Goal: Information Seeking & Learning: Learn about a topic

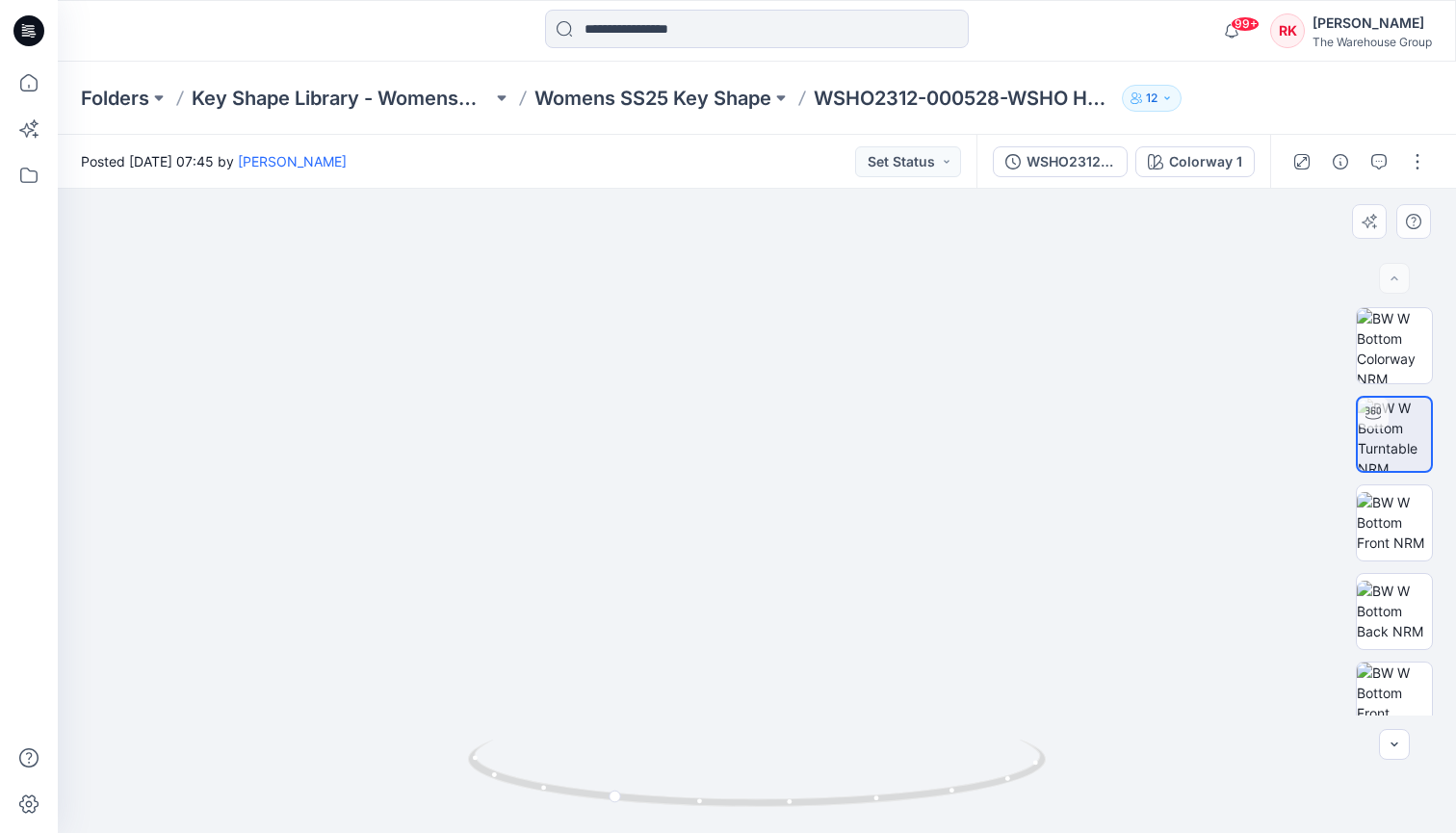
drag, startPoint x: 794, startPoint y: 367, endPoint x: 767, endPoint y: 731, distance: 365.0
drag, startPoint x: 758, startPoint y: 529, endPoint x: 743, endPoint y: 470, distance: 60.9
drag, startPoint x: 614, startPoint y: 797, endPoint x: 744, endPoint y: 812, distance: 130.9
click at [744, 812] on icon at bounding box center [759, 775] width 583 height 72
click at [29, 76] on icon at bounding box center [28, 82] width 42 height 42
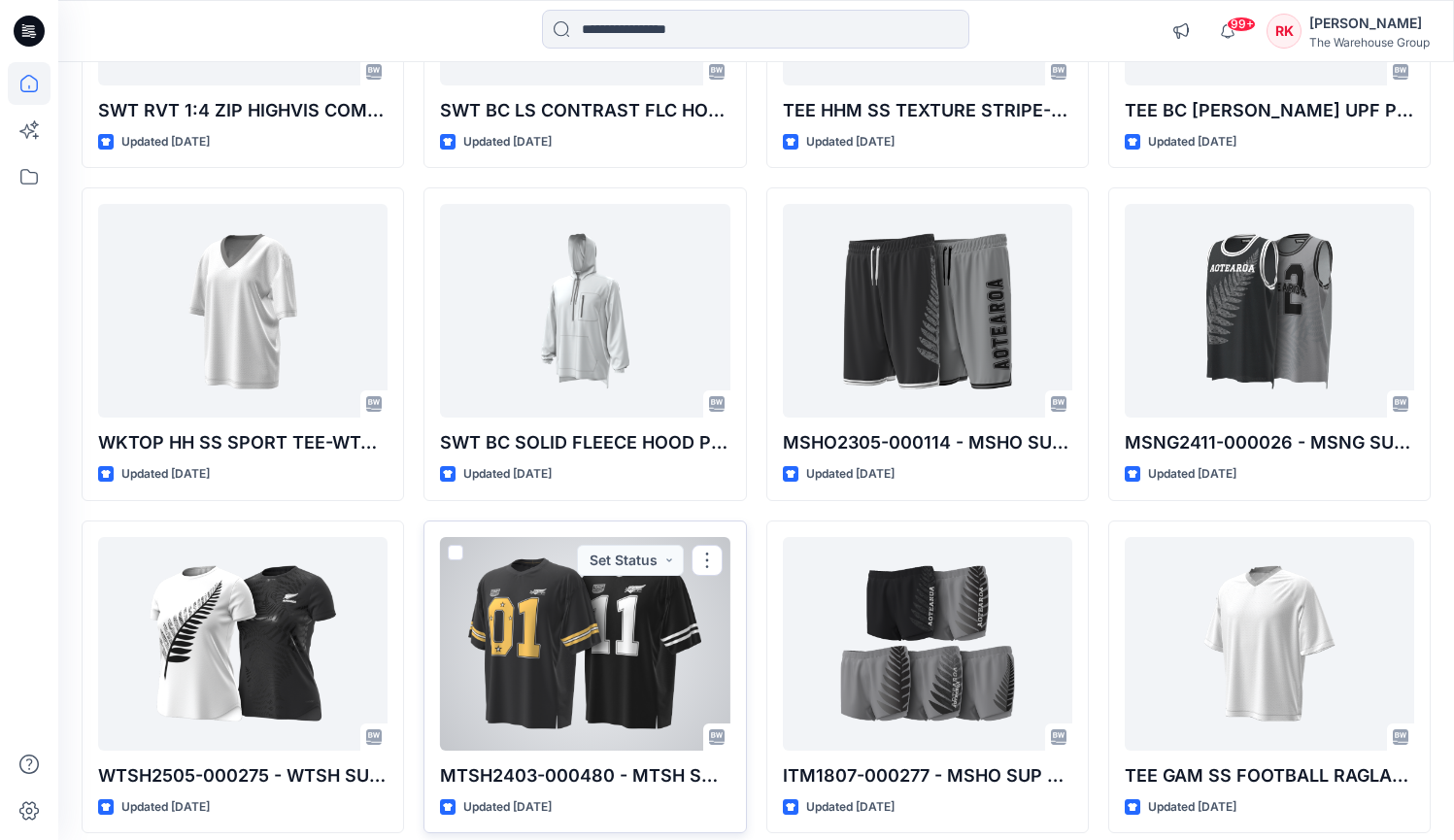
scroll to position [4095, 0]
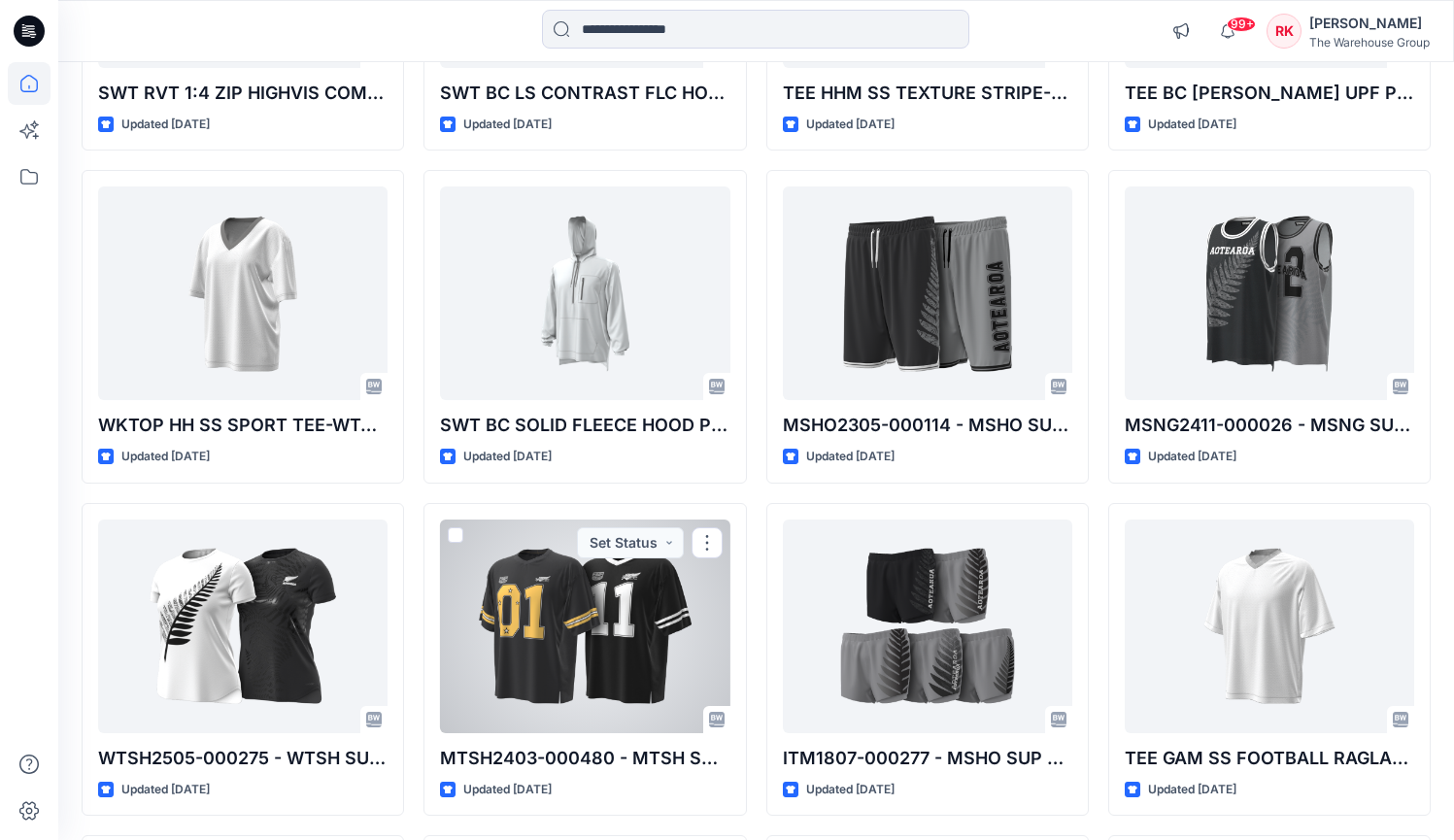
click at [583, 575] on div at bounding box center [585, 626] width 290 height 214
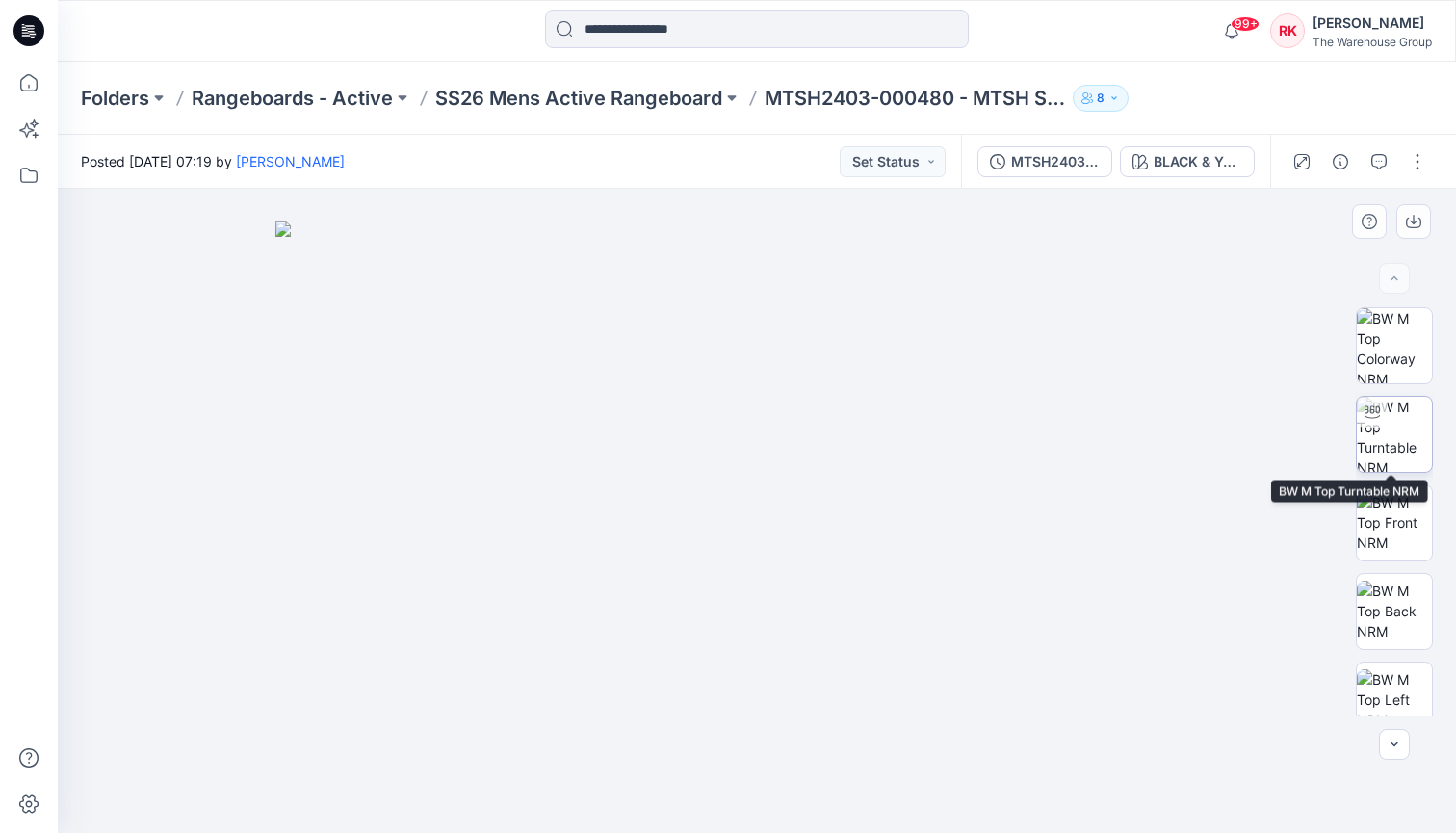
click at [1401, 437] on img at bounding box center [1394, 434] width 75 height 75
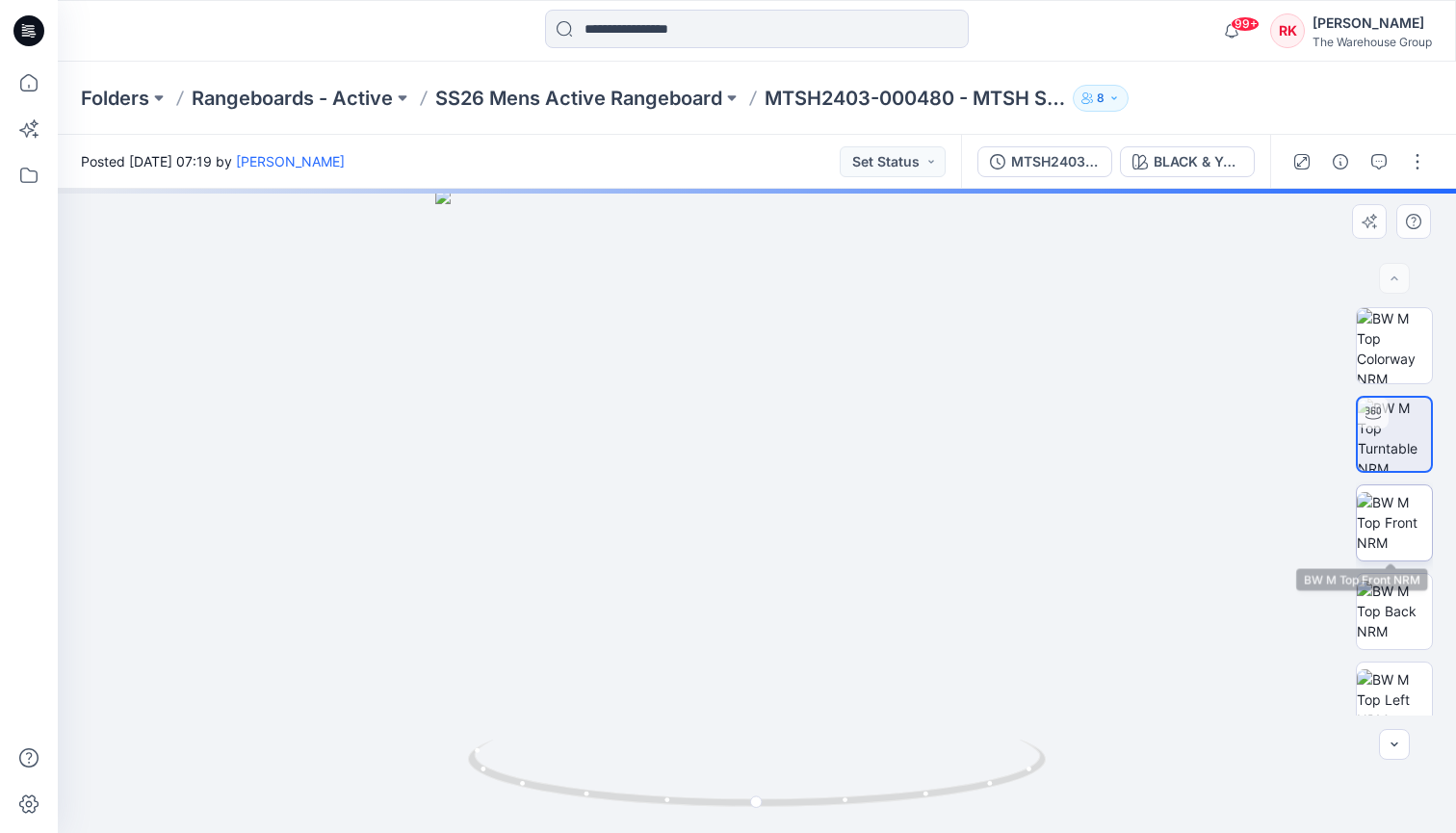
click at [1387, 525] on img at bounding box center [1394, 522] width 75 height 61
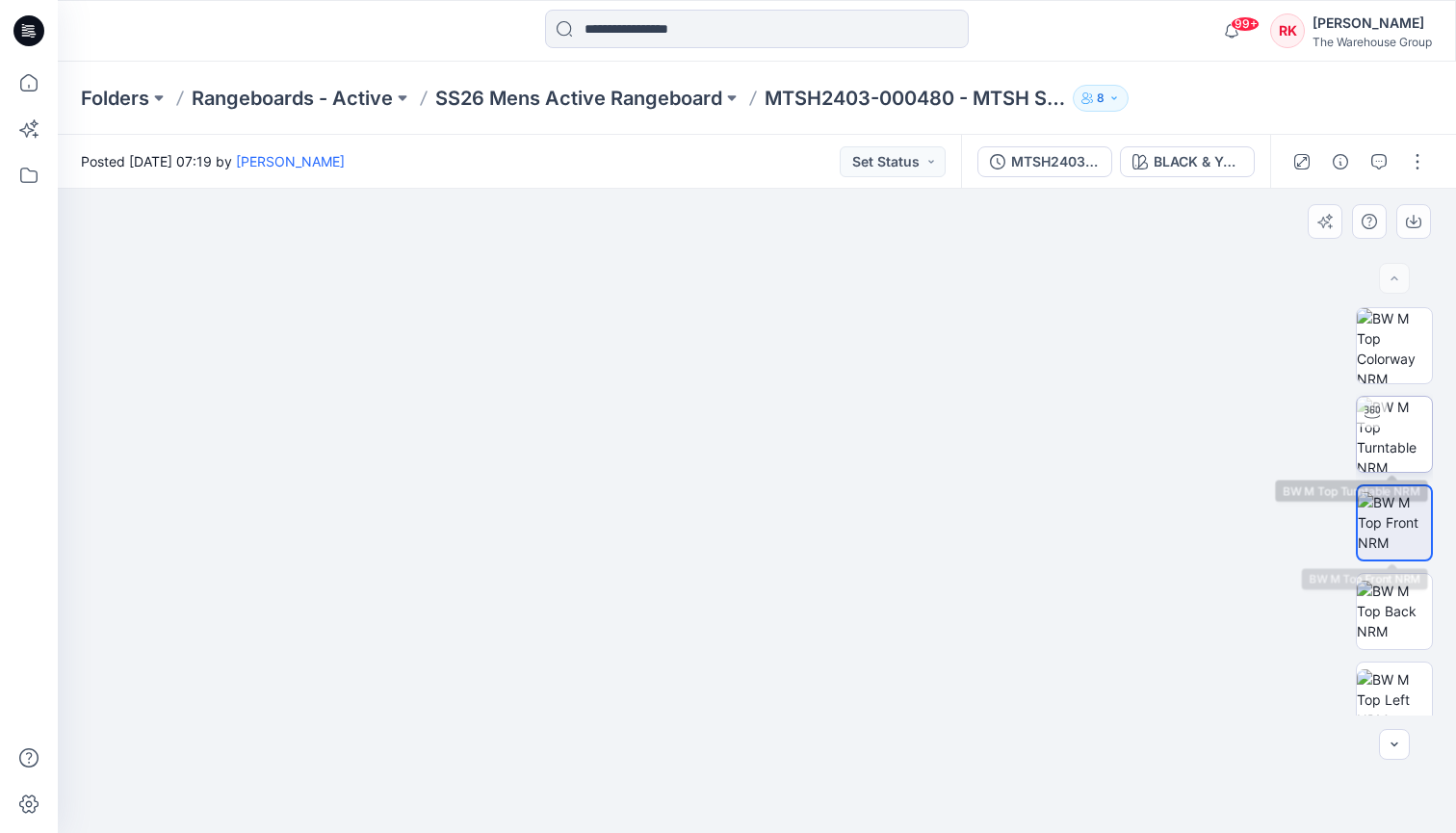
click at [1393, 440] on img at bounding box center [1394, 434] width 75 height 75
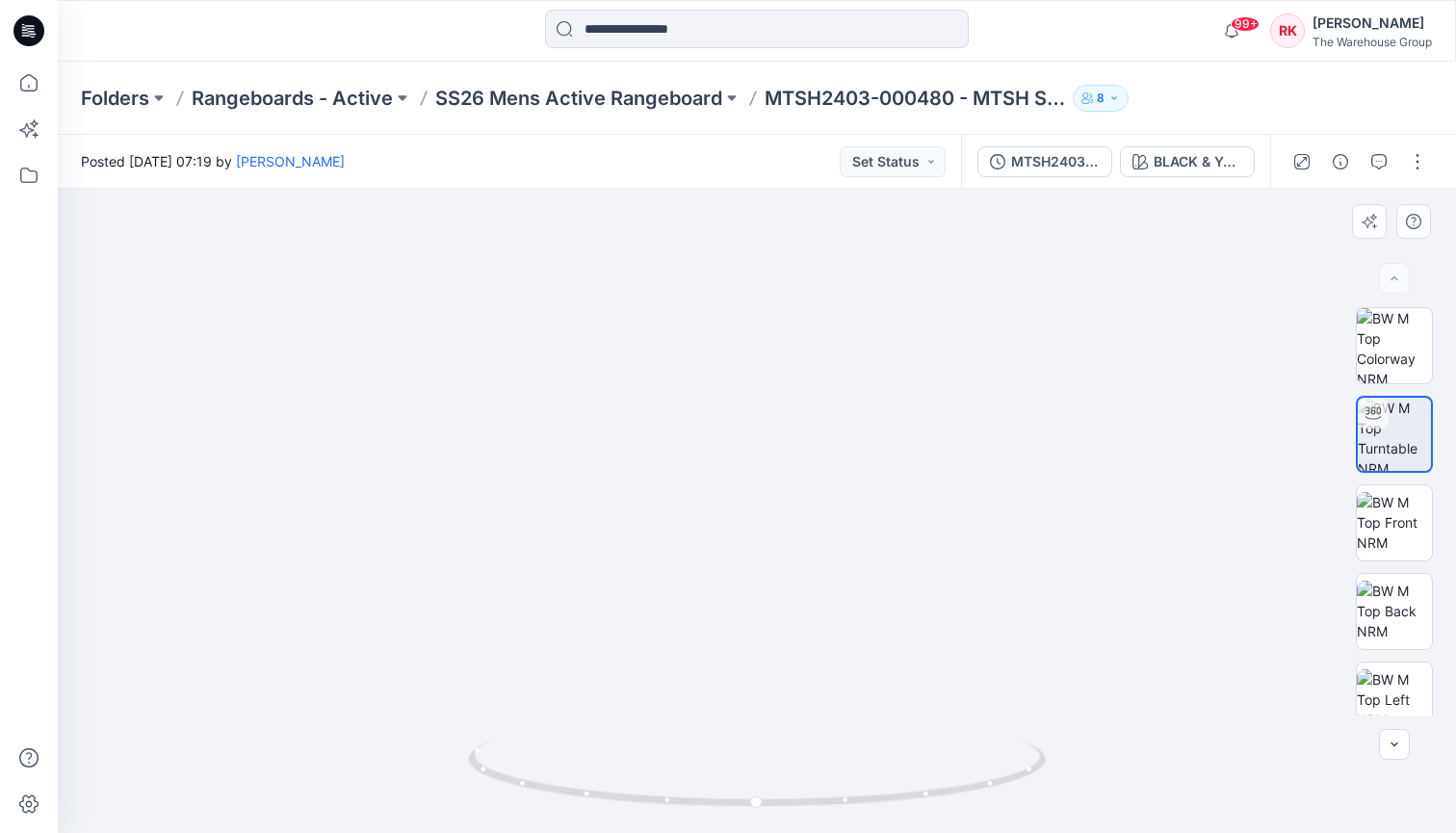
drag, startPoint x: 499, startPoint y: 376, endPoint x: 558, endPoint y: 568, distance: 200.9
drag, startPoint x: 659, startPoint y: 418, endPoint x: 611, endPoint y: 624, distance: 211.5
drag, startPoint x: 680, startPoint y: 567, endPoint x: 658, endPoint y: 344, distance: 224.1
drag, startPoint x: 659, startPoint y: 670, endPoint x: 669, endPoint y: 406, distance: 264.2
drag, startPoint x: 758, startPoint y: 807, endPoint x: 1023, endPoint y: 799, distance: 265.1
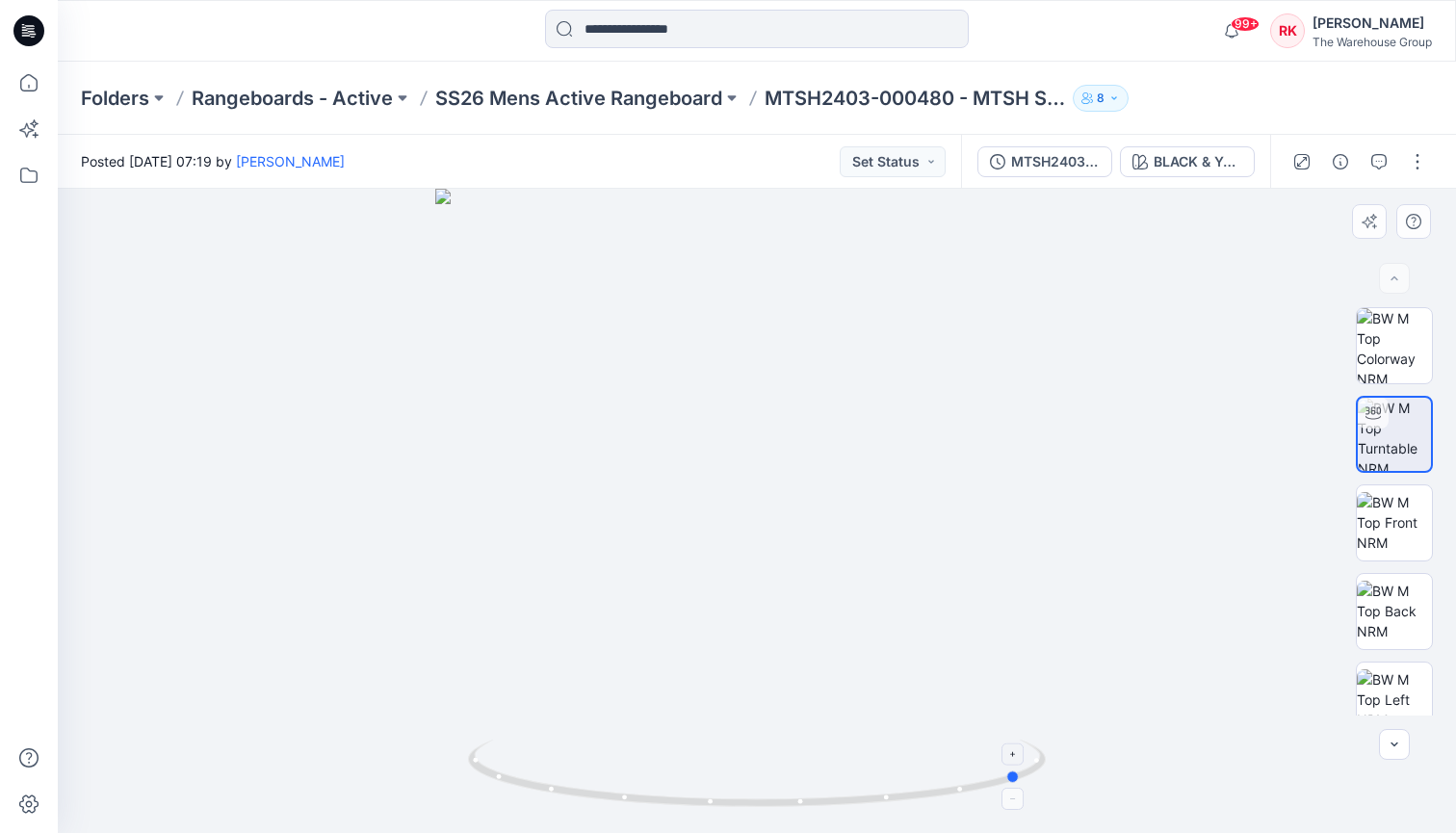
click at [1023, 799] on icon at bounding box center [759, 775] width 583 height 72
drag, startPoint x: 718, startPoint y: 448, endPoint x: 729, endPoint y: 758, distance: 310.2
drag, startPoint x: 712, startPoint y: 517, endPoint x: 762, endPoint y: 312, distance: 211.0
click at [25, 80] on icon at bounding box center [28, 82] width 42 height 42
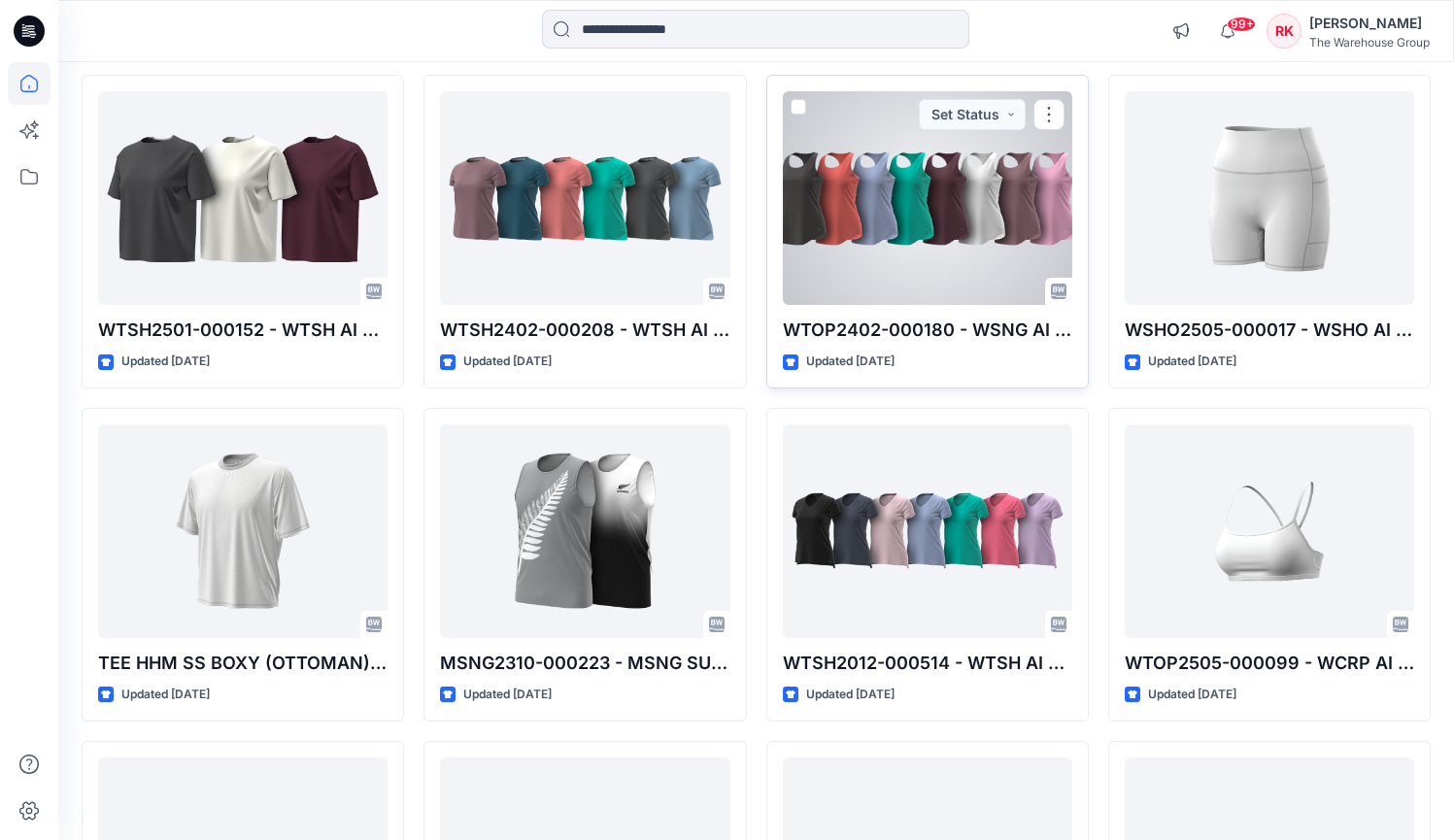
scroll to position [6405, 0]
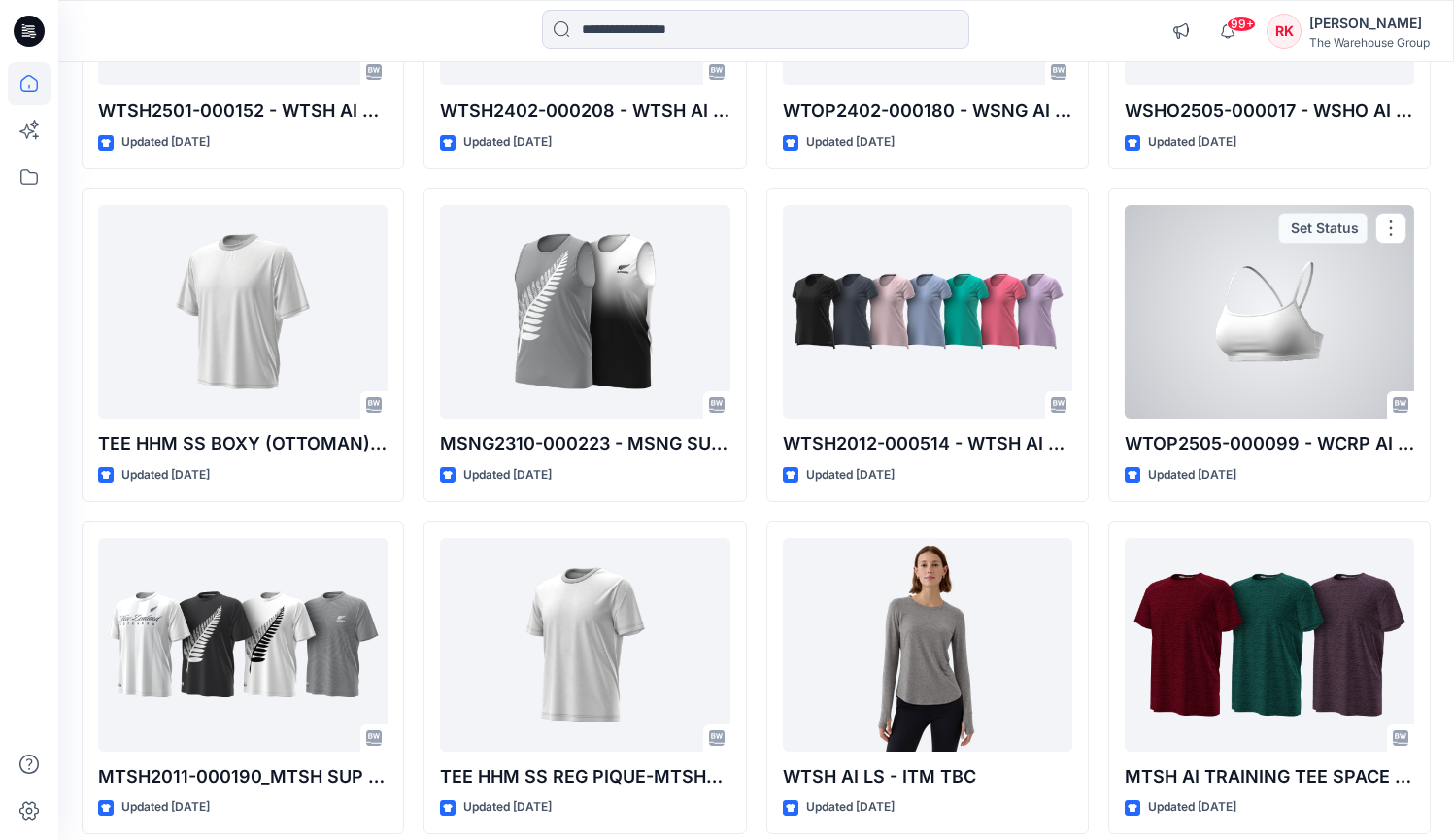
click at [1253, 329] on div at bounding box center [1270, 311] width 290 height 214
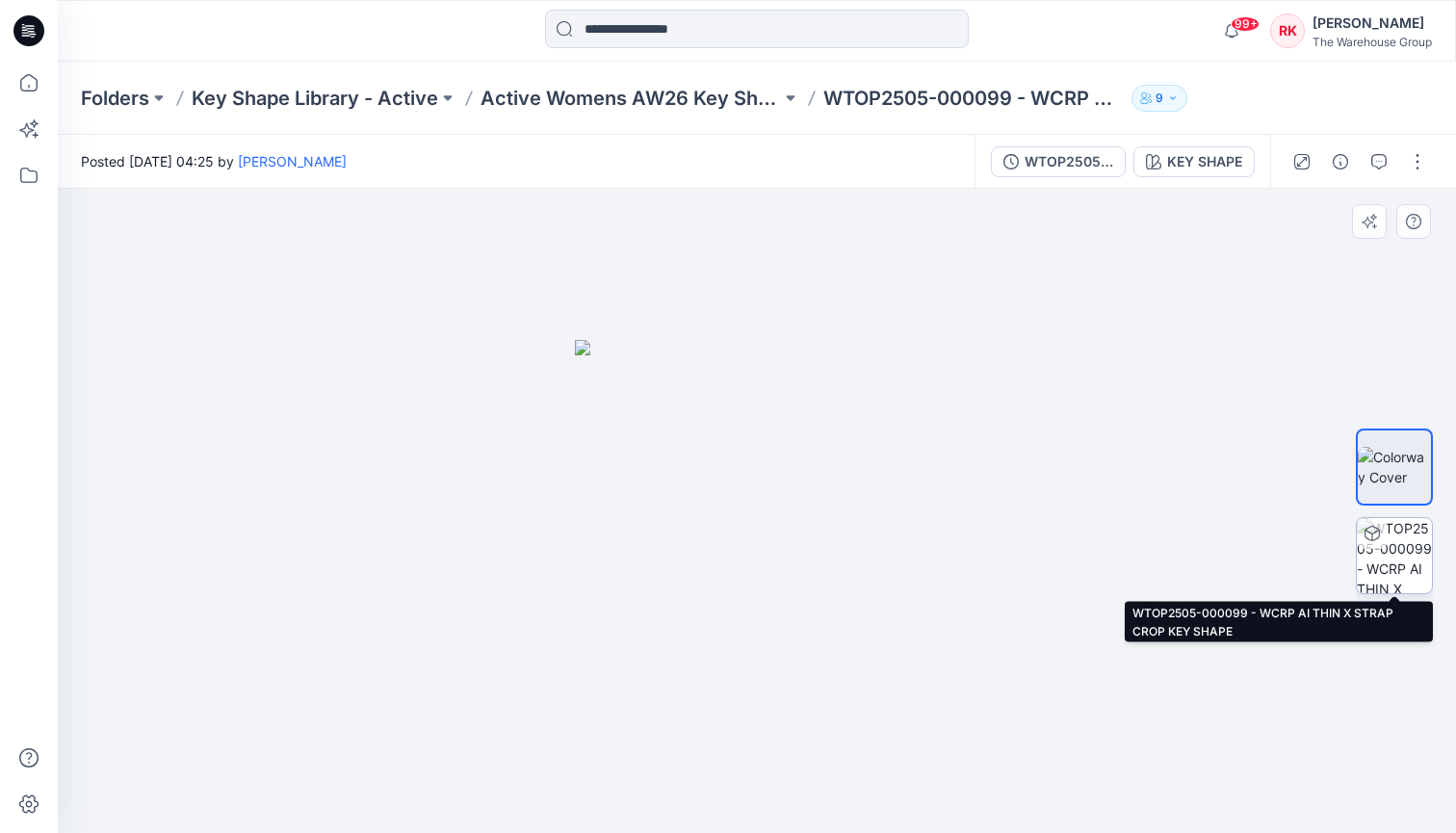
click at [1422, 544] on img at bounding box center [1394, 556] width 75 height 75
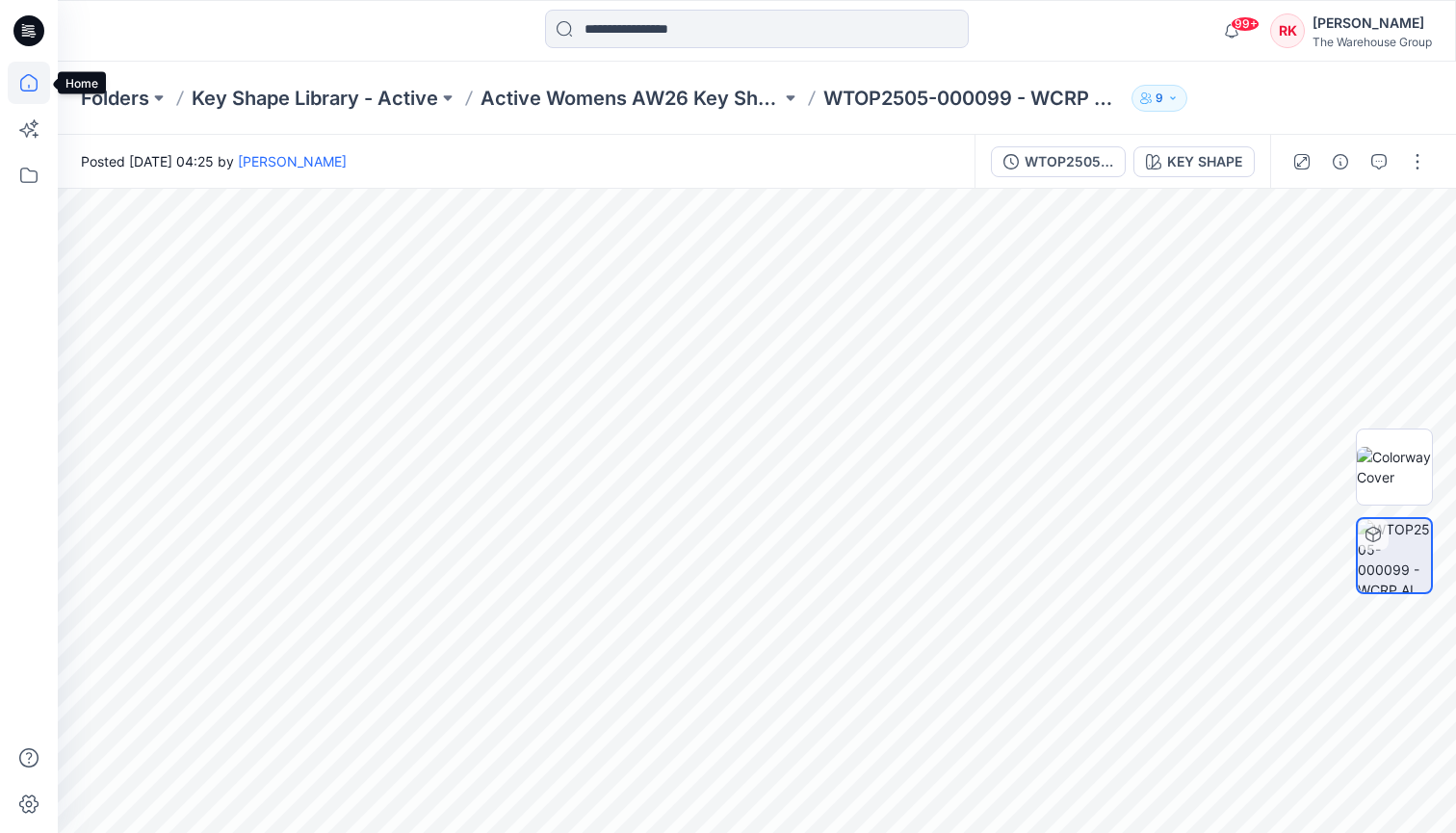
click at [25, 82] on icon at bounding box center [28, 82] width 42 height 42
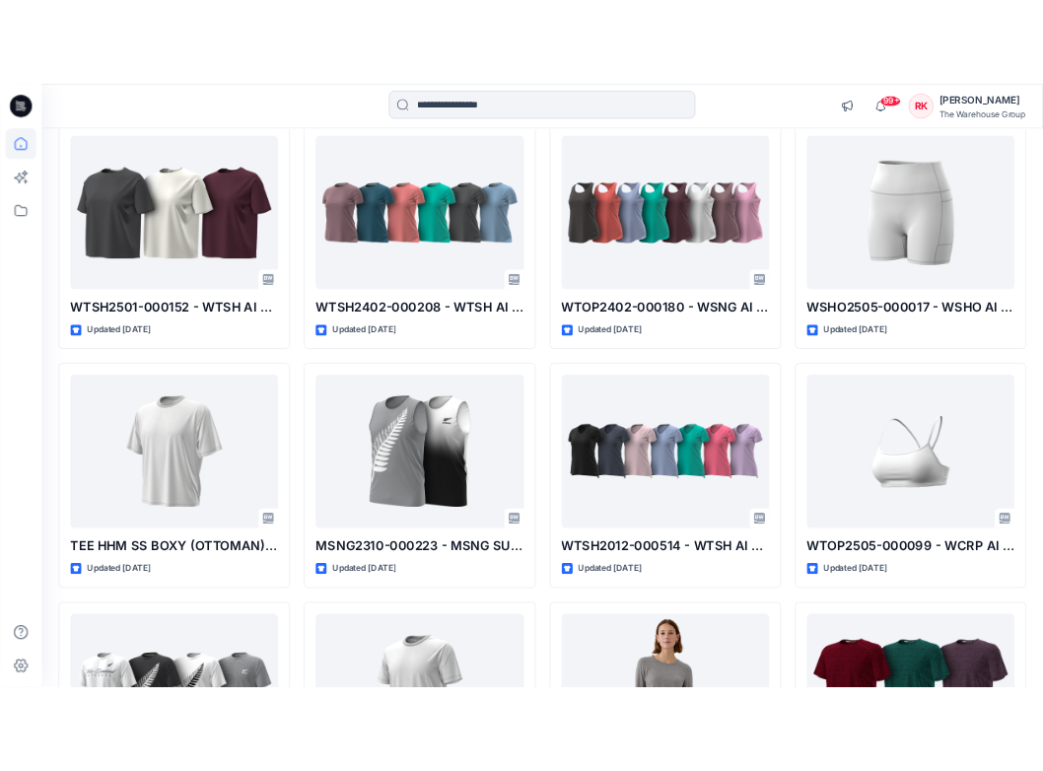
scroll to position [6561, 0]
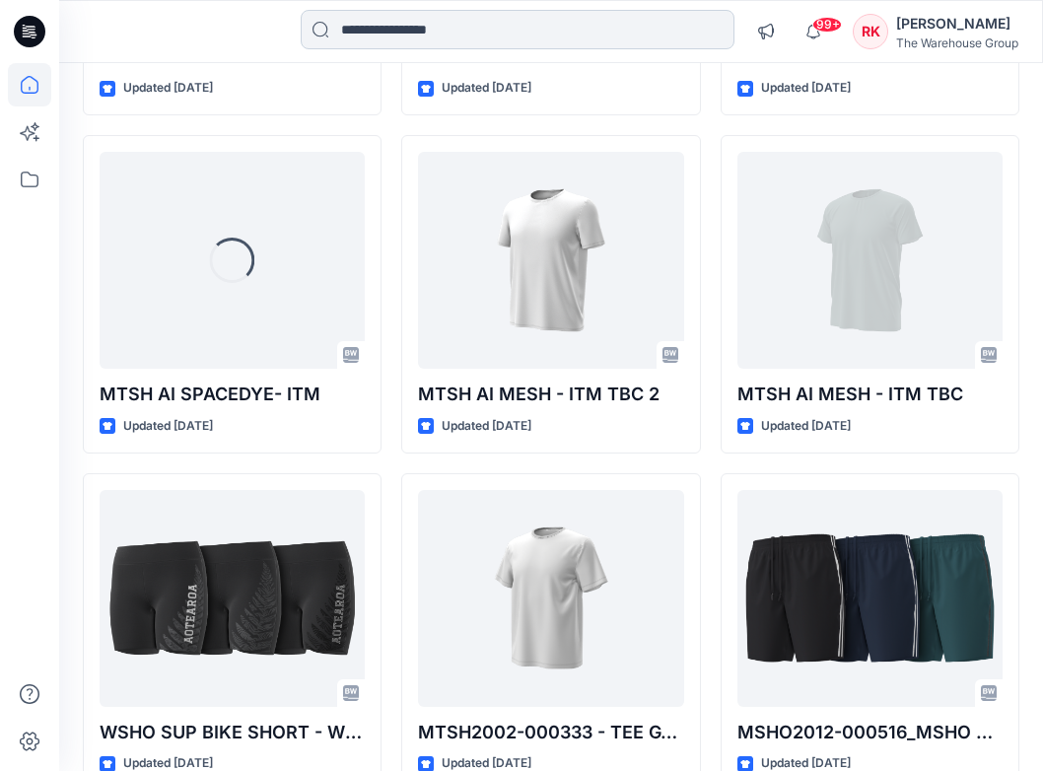
click at [545, 32] on input at bounding box center [518, 29] width 434 height 39
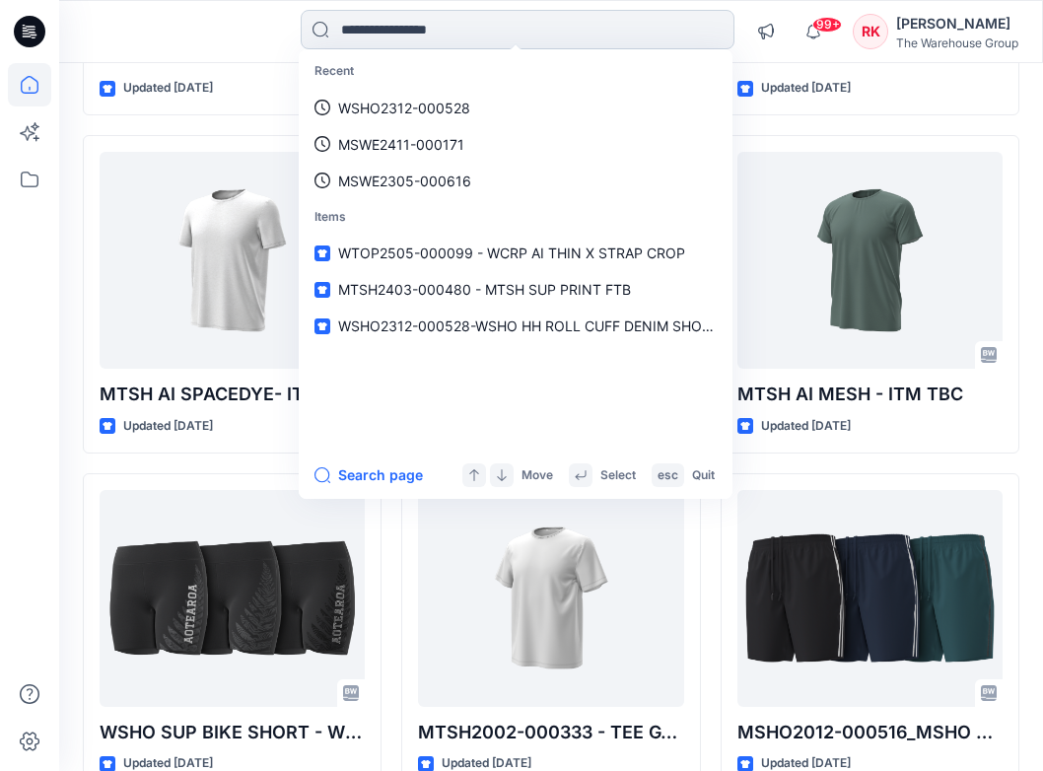
paste input "**********"
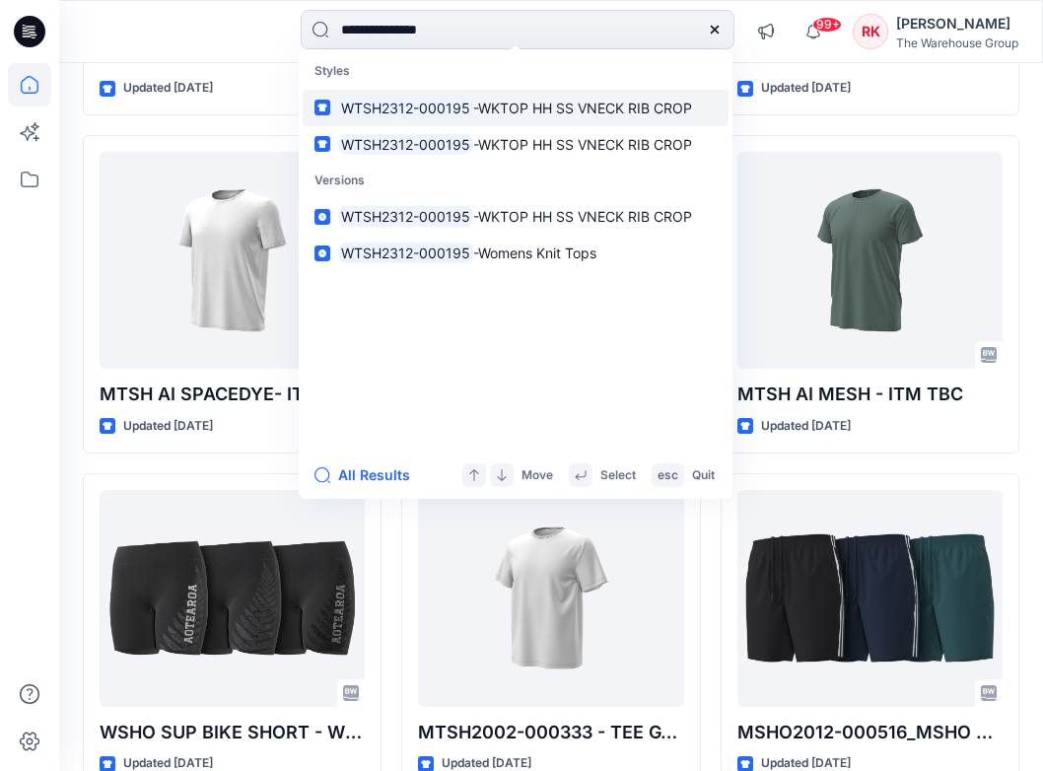
type input "**********"
drag, startPoint x: 433, startPoint y: 107, endPoint x: 432, endPoint y: 123, distance: 16.8
click at [433, 108] on mark "WTSH2312-000195" at bounding box center [405, 108] width 135 height 23
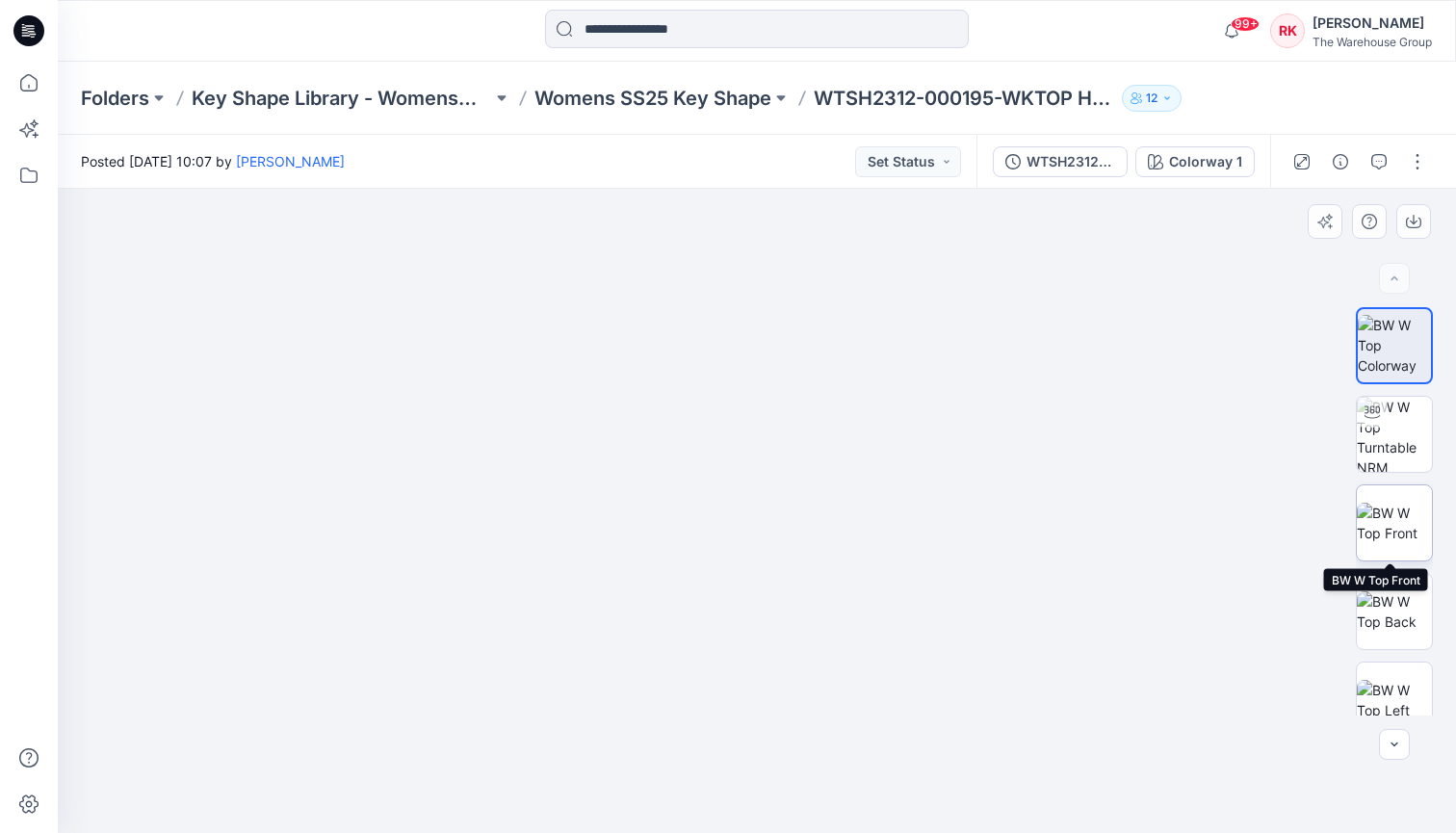
click at [1393, 523] on img at bounding box center [1394, 522] width 75 height 40
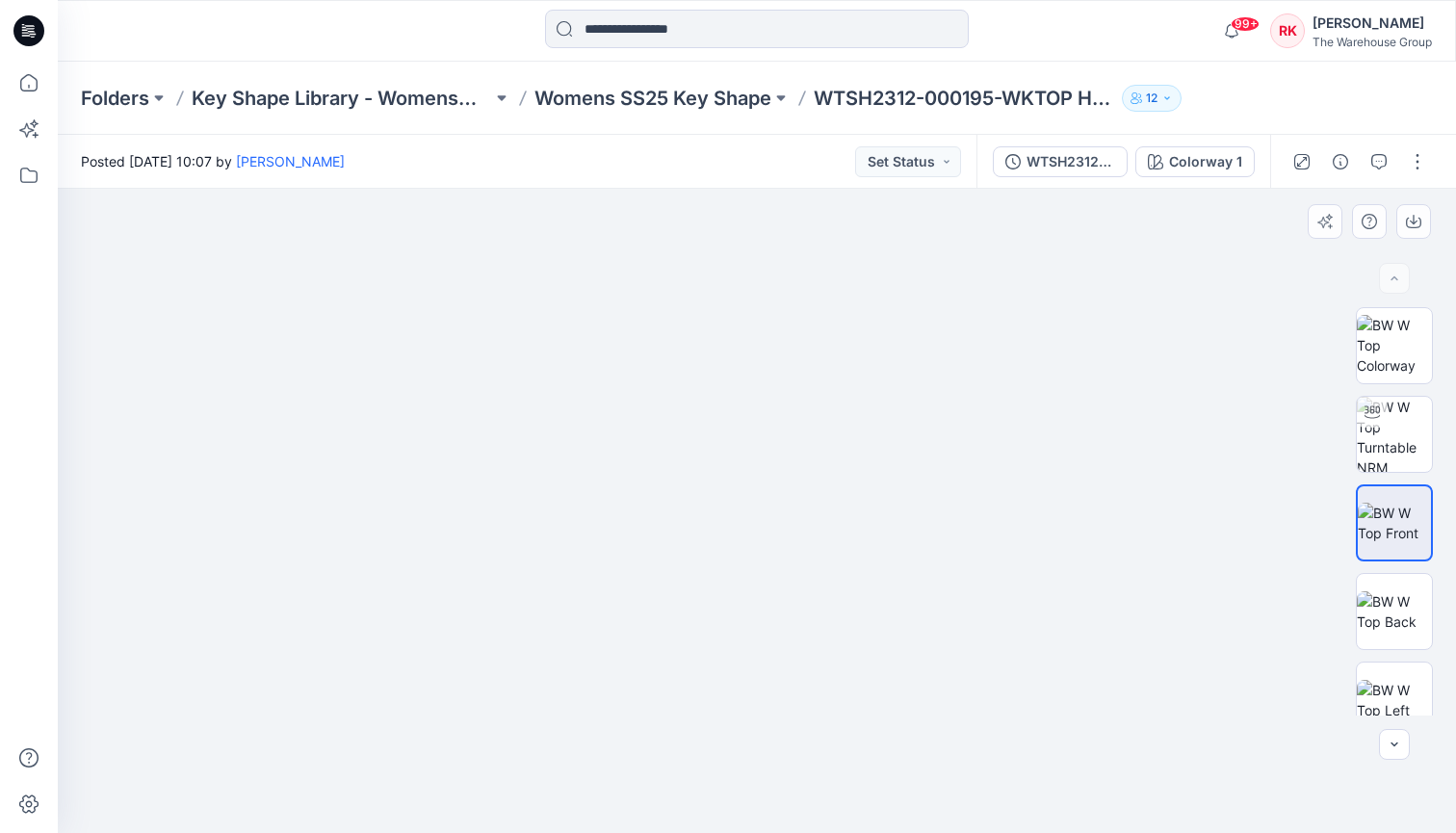
drag, startPoint x: 802, startPoint y: 438, endPoint x: 800, endPoint y: 702, distance: 264.0
drag, startPoint x: 808, startPoint y: 634, endPoint x: 824, endPoint y: 463, distance: 171.7
click at [638, 91] on p "Womens SS25 Key Shape" at bounding box center [652, 99] width 237 height 27
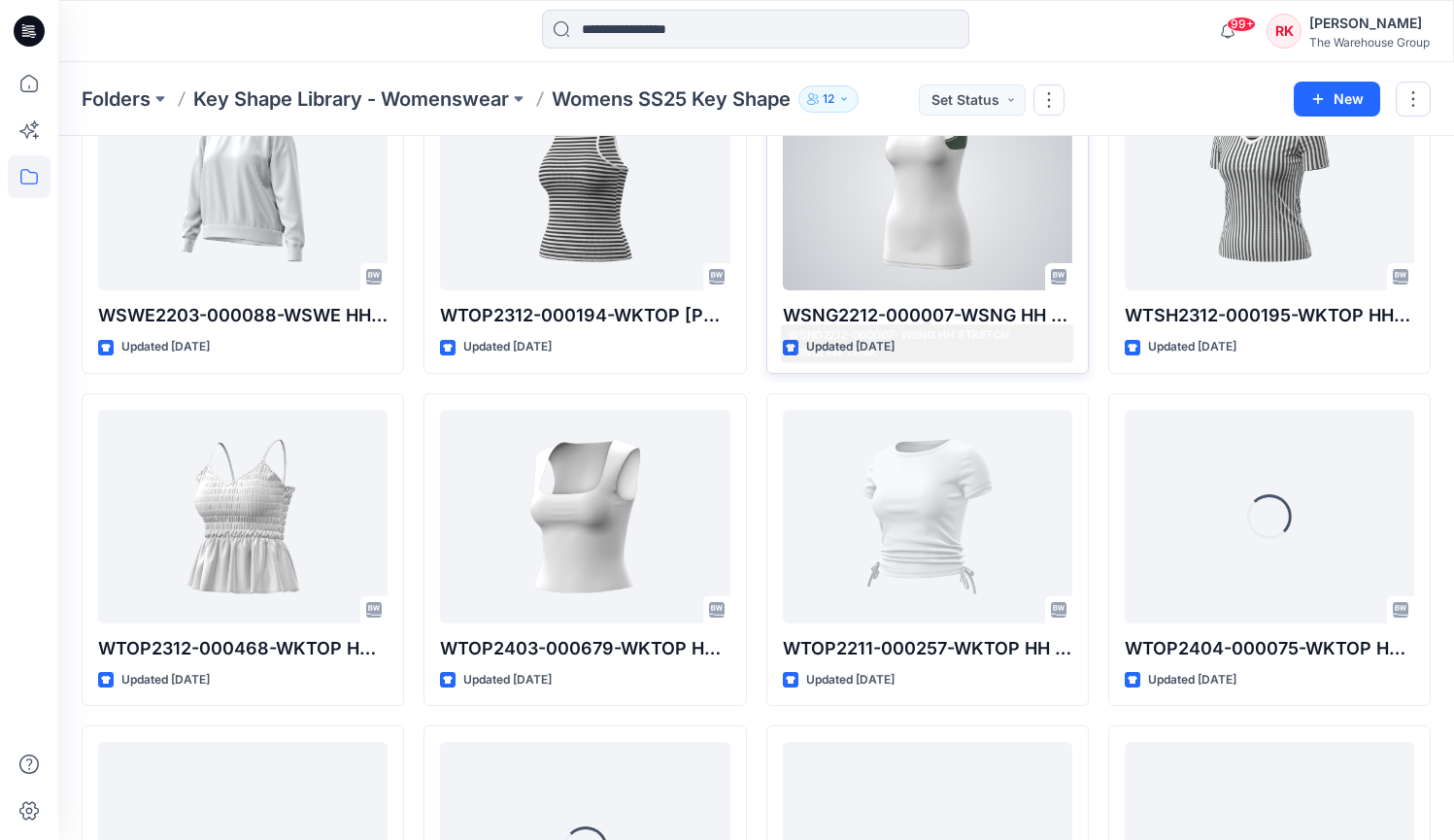
scroll to position [2982, 0]
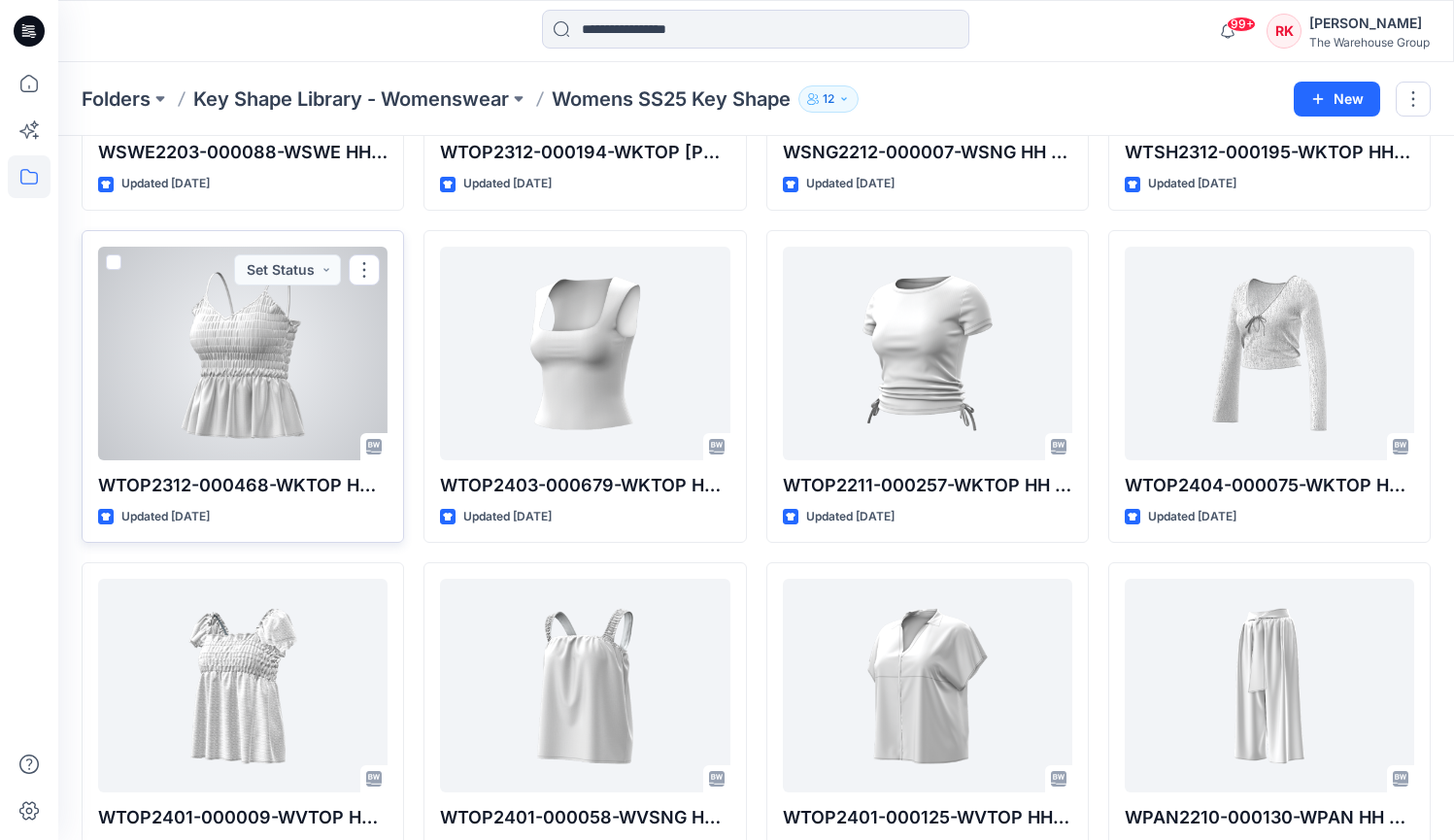
click at [231, 396] on div at bounding box center [243, 354] width 290 height 214
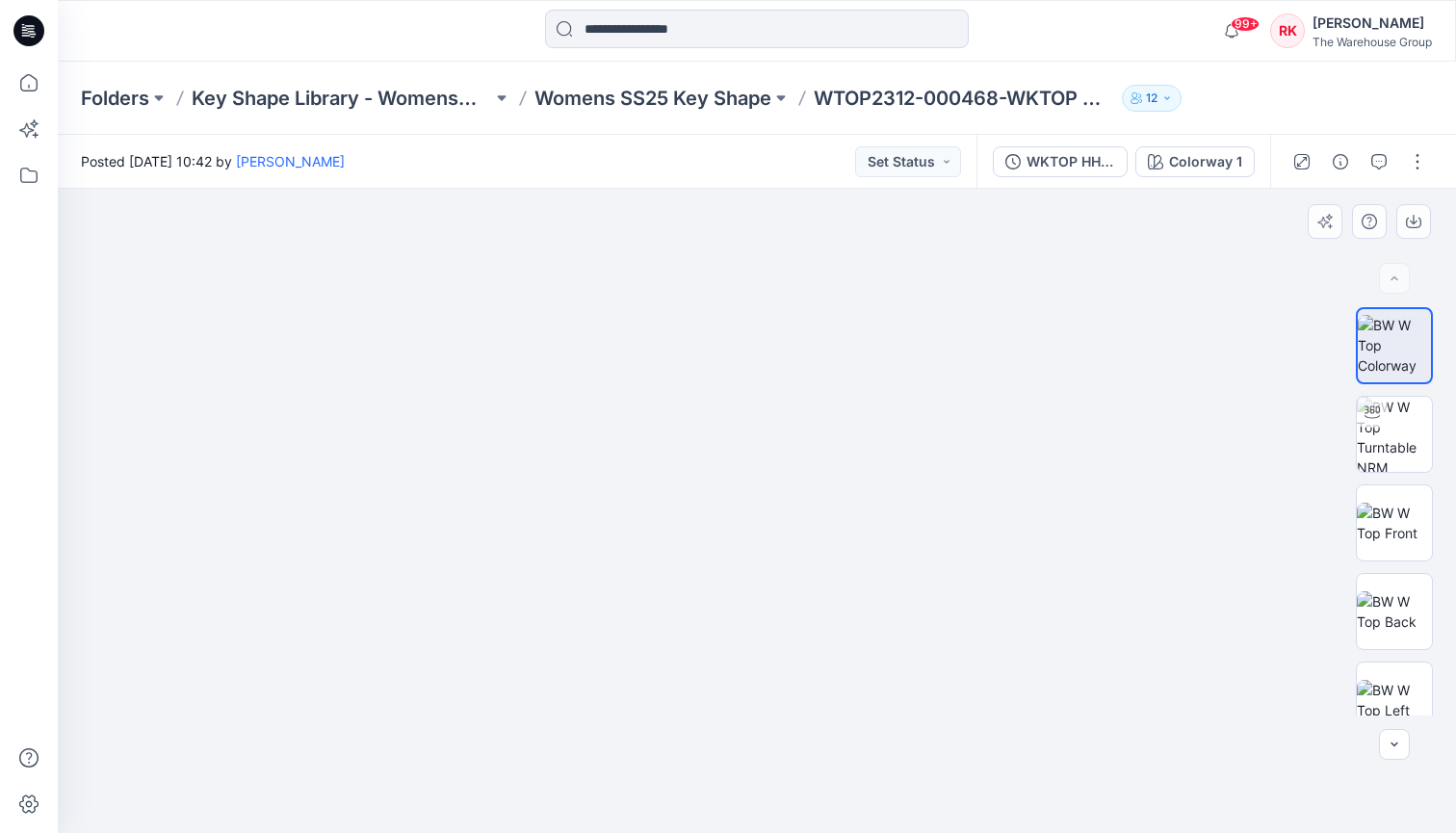
drag, startPoint x: 955, startPoint y: 421, endPoint x: 800, endPoint y: 416, distance: 155.1
click at [800, 416] on img at bounding box center [757, 358] width 1252 height 949
click at [1389, 429] on img at bounding box center [1394, 434] width 75 height 75
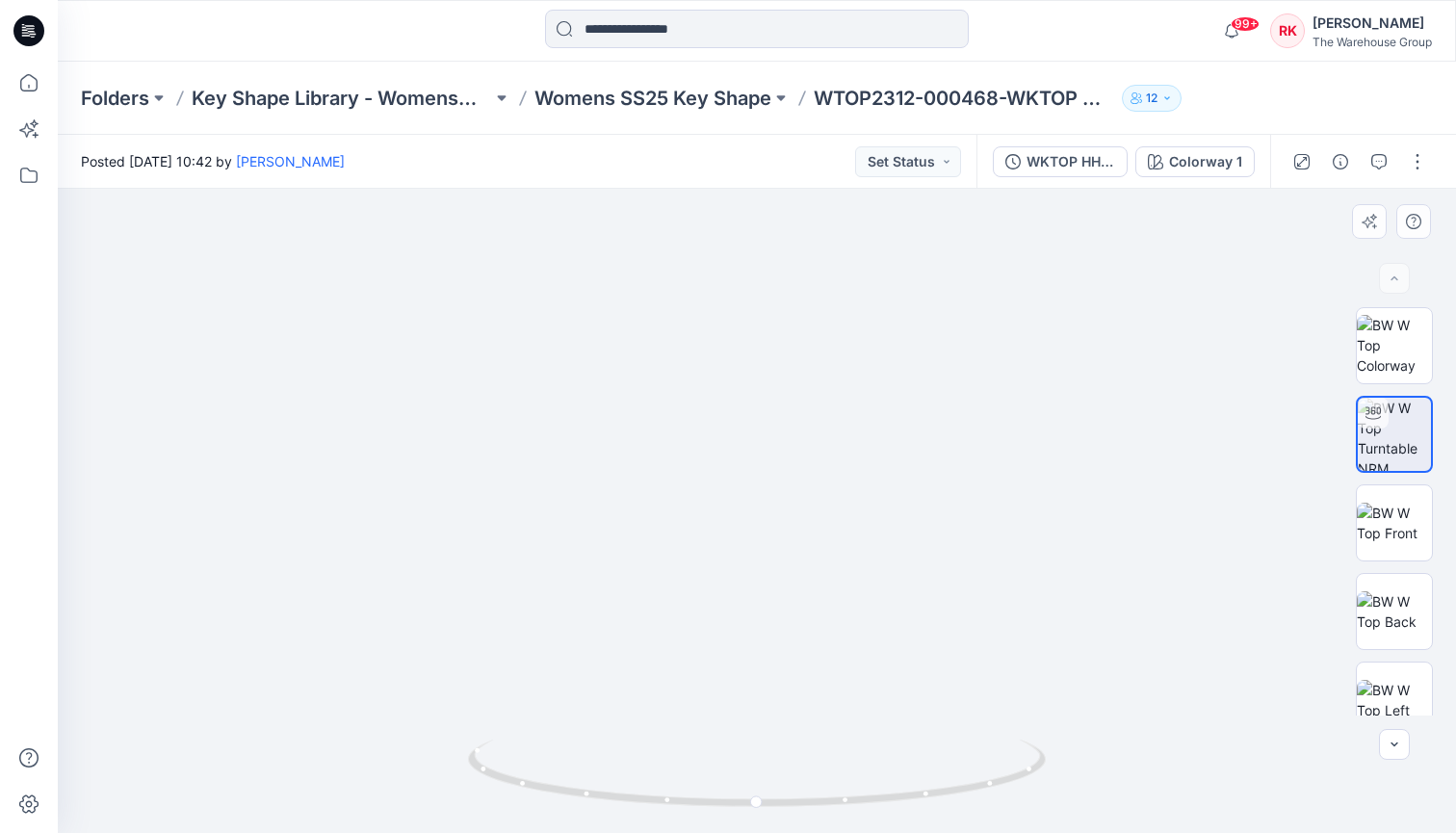
drag, startPoint x: 944, startPoint y: 452, endPoint x: 995, endPoint y: 442, distance: 52.0
click at [995, 442] on img at bounding box center [689, 38] width 2525 height 1590
click at [1403, 526] on img at bounding box center [1394, 522] width 75 height 40
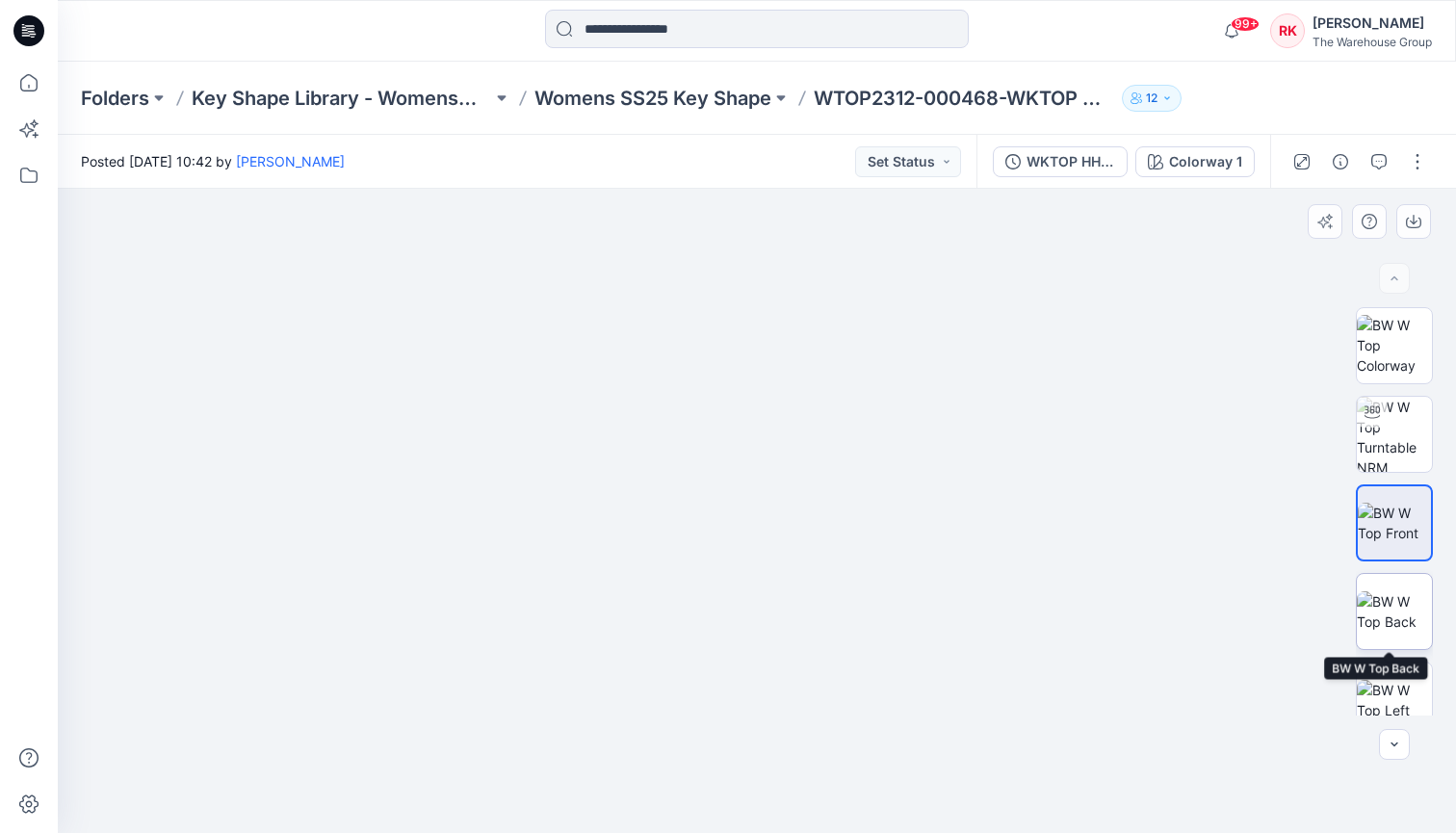
click at [1378, 616] on img at bounding box center [1394, 611] width 75 height 40
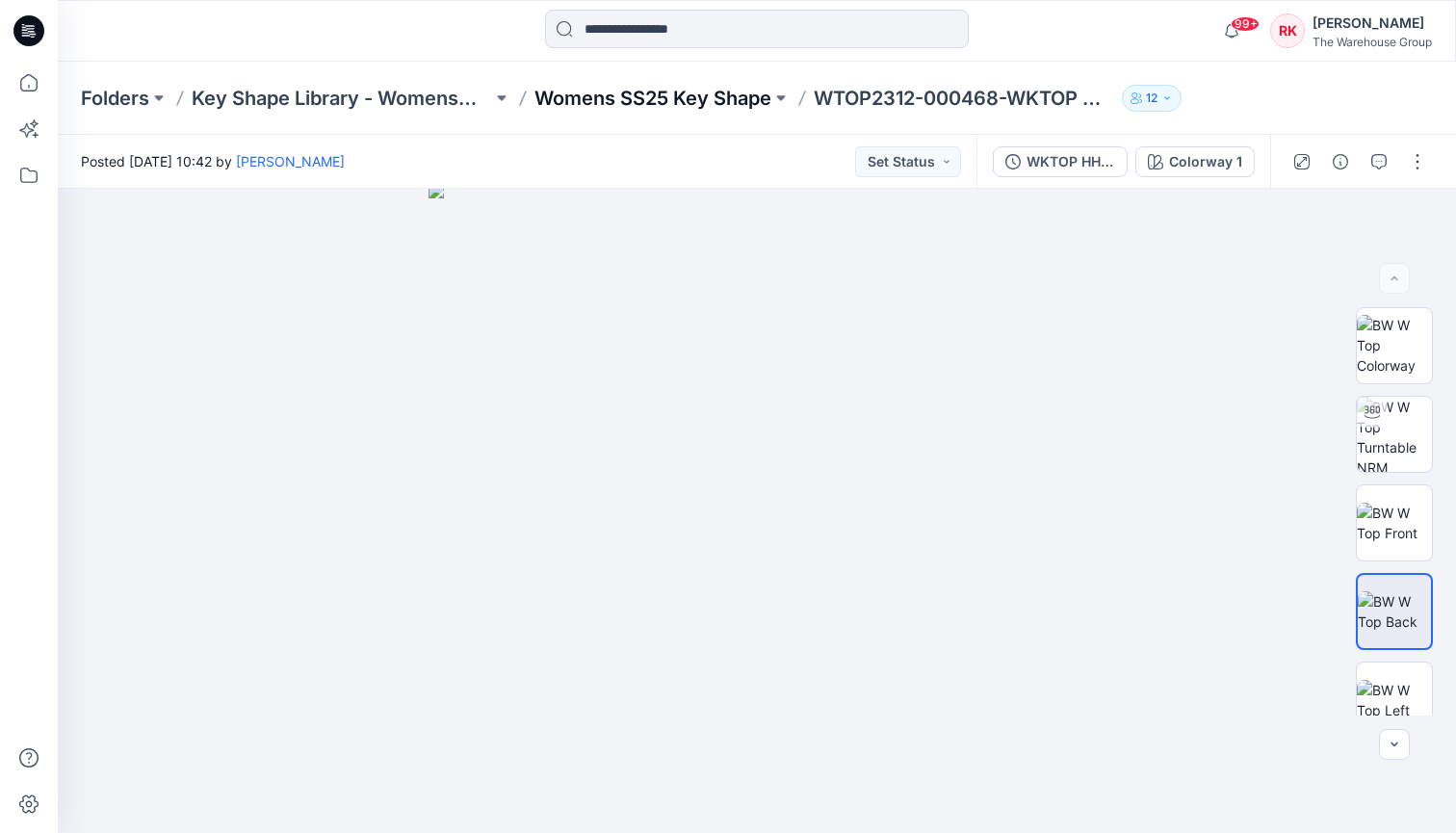
click at [613, 100] on p "Womens SS25 Key Shape" at bounding box center [652, 99] width 237 height 27
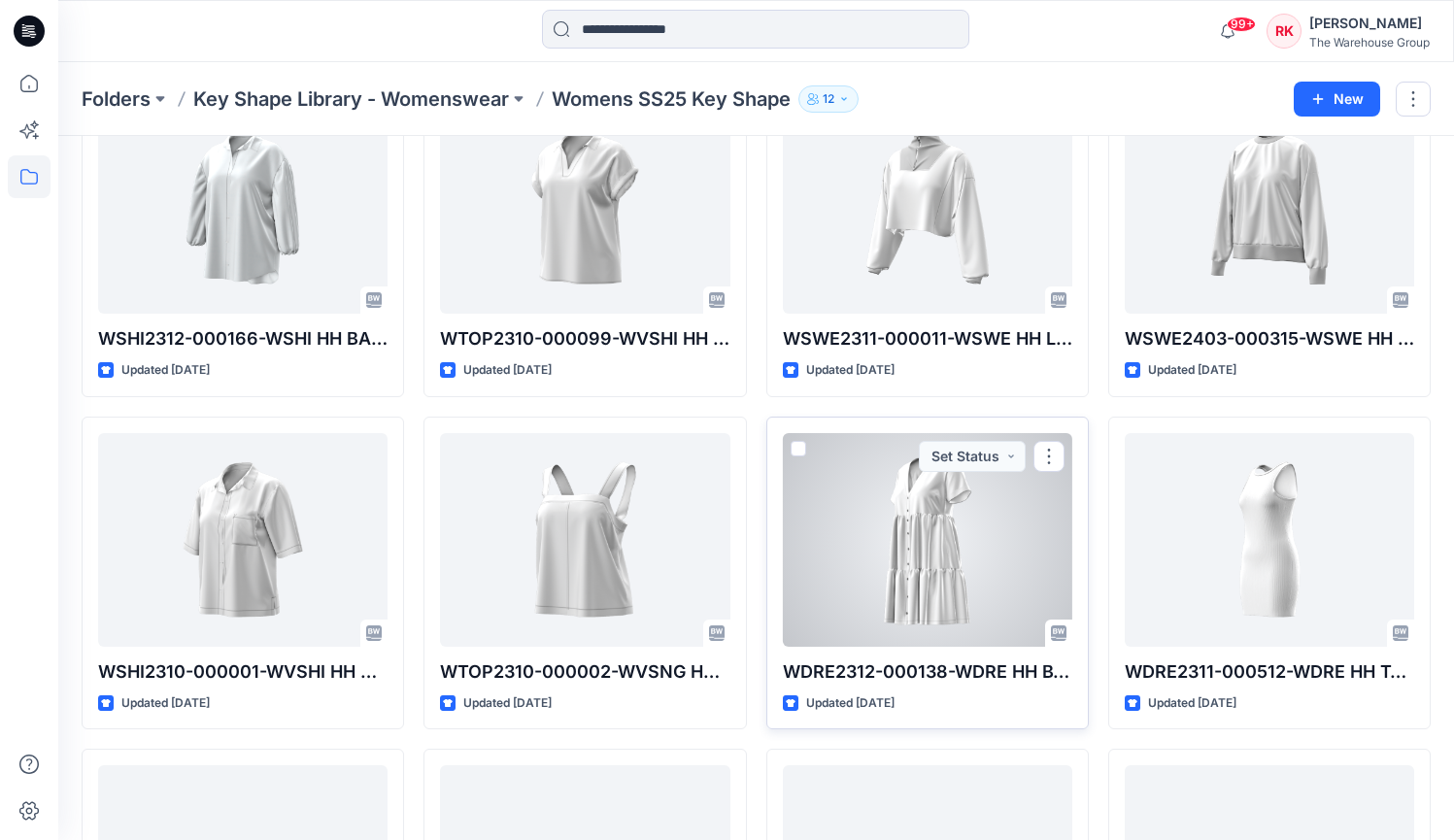
scroll to position [4073, 0]
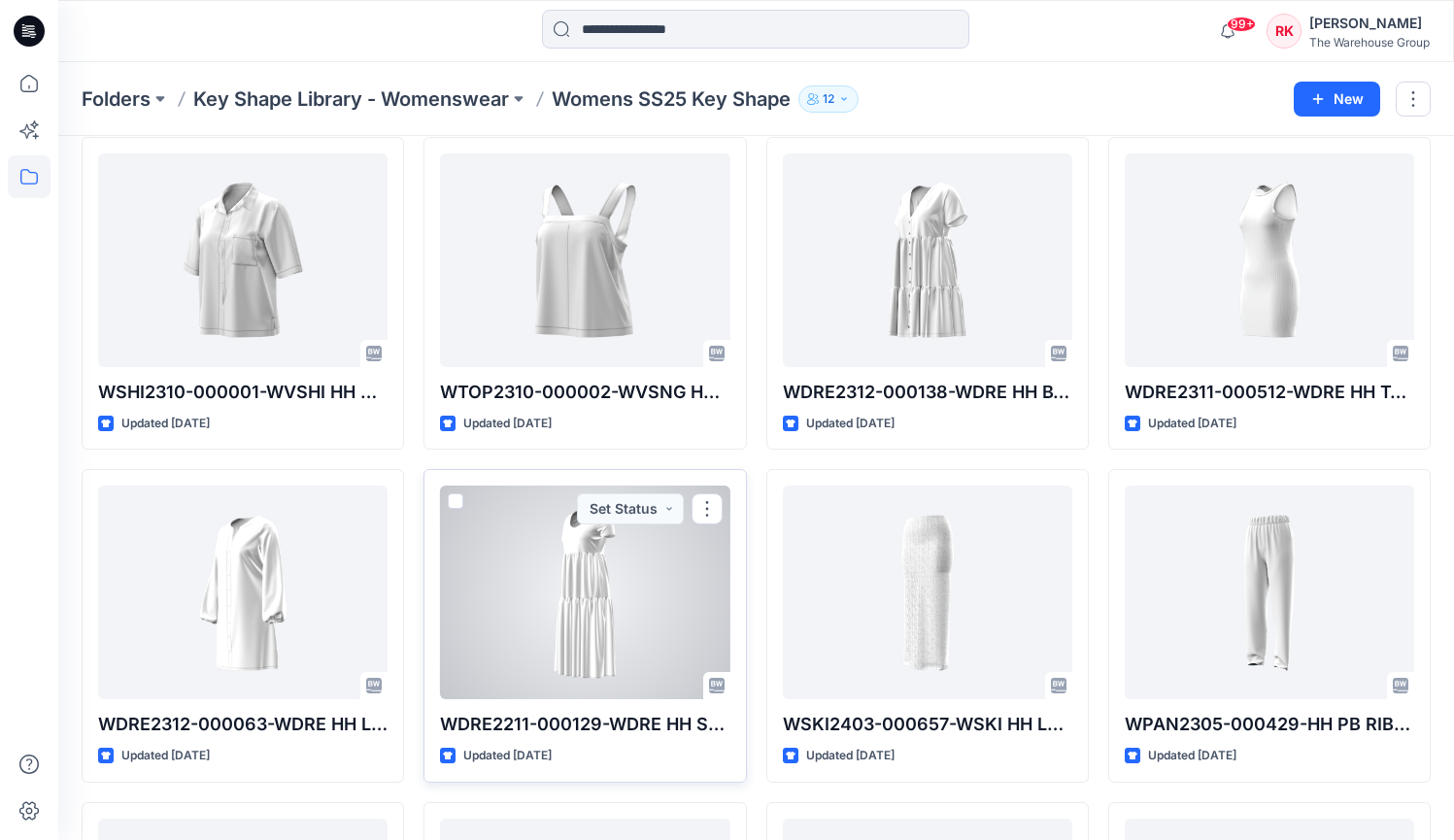
click at [632, 578] on div at bounding box center [585, 592] width 290 height 214
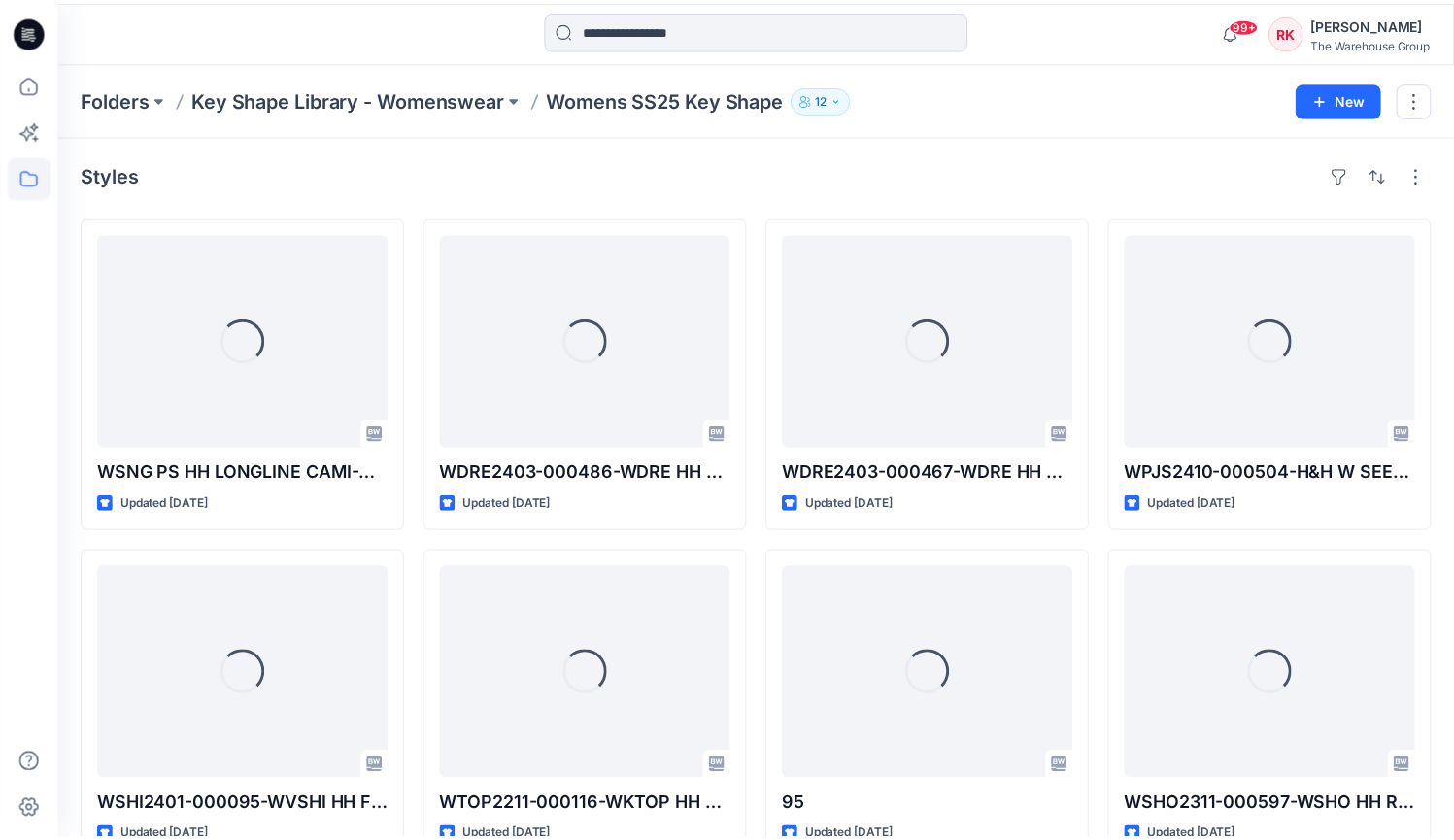
scroll to position [4073, 0]
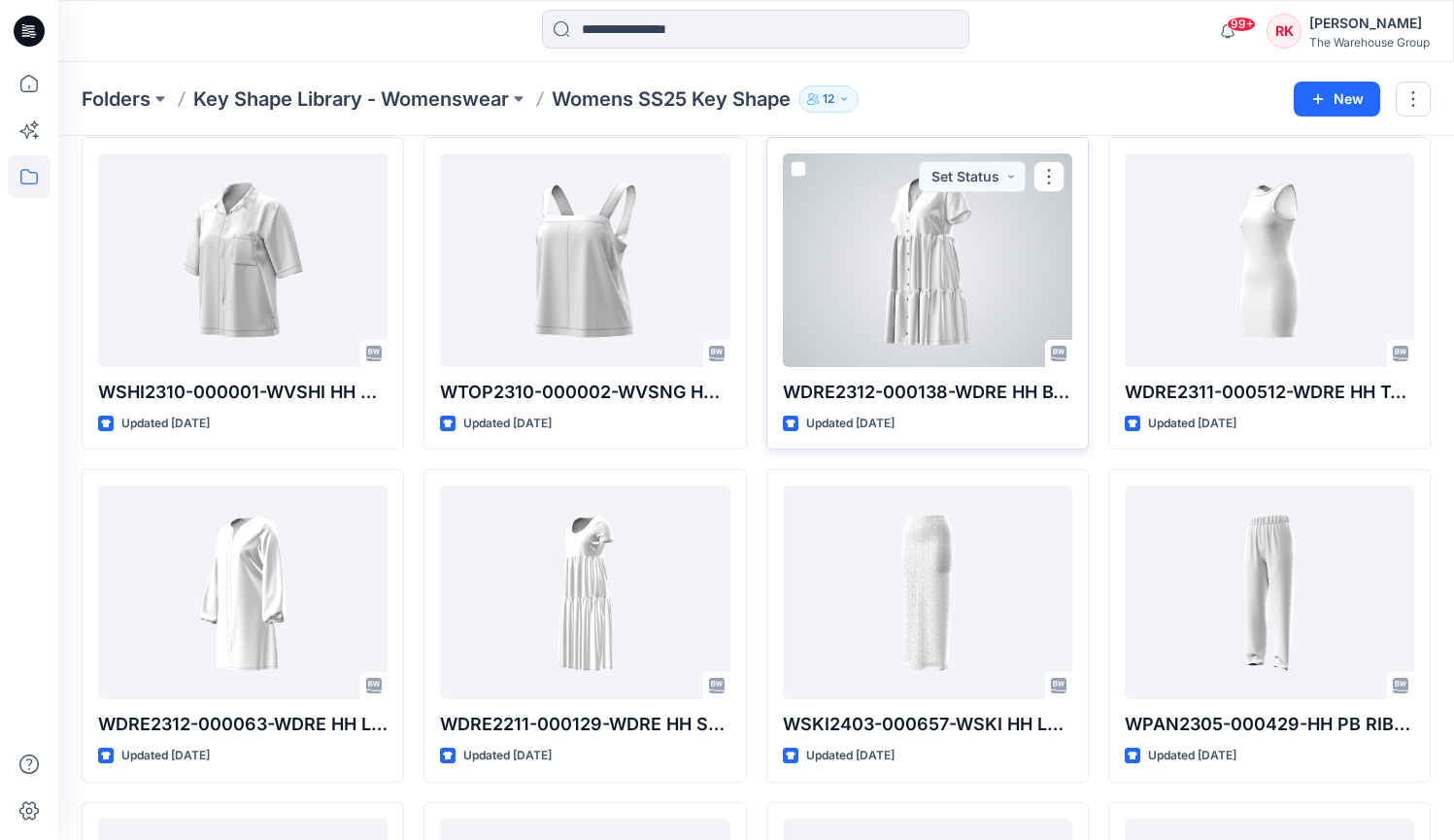
click at [945, 217] on div at bounding box center [928, 260] width 290 height 214
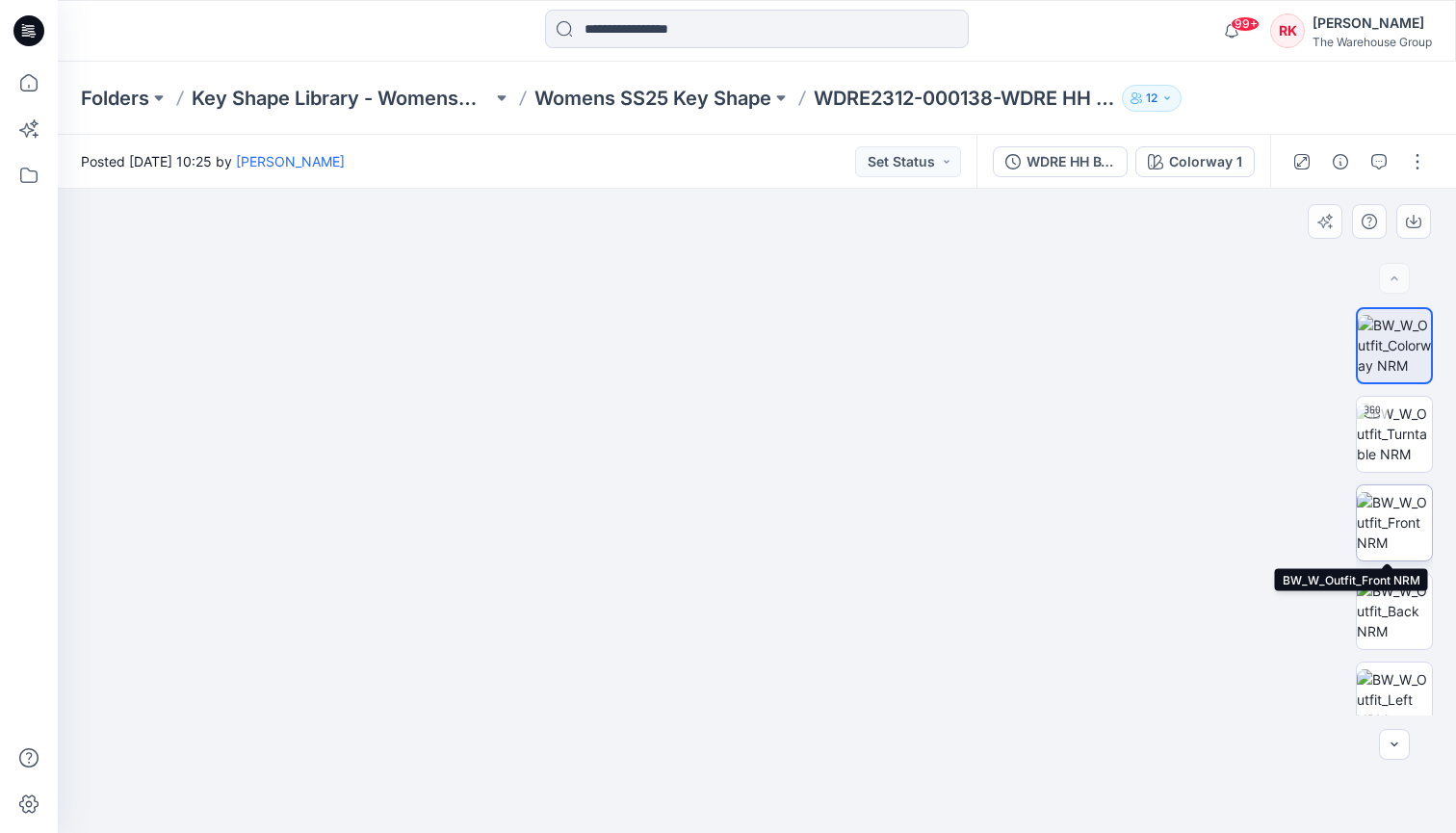
click at [1388, 510] on img at bounding box center [1394, 522] width 75 height 61
